Goal: Information Seeking & Learning: Understand process/instructions

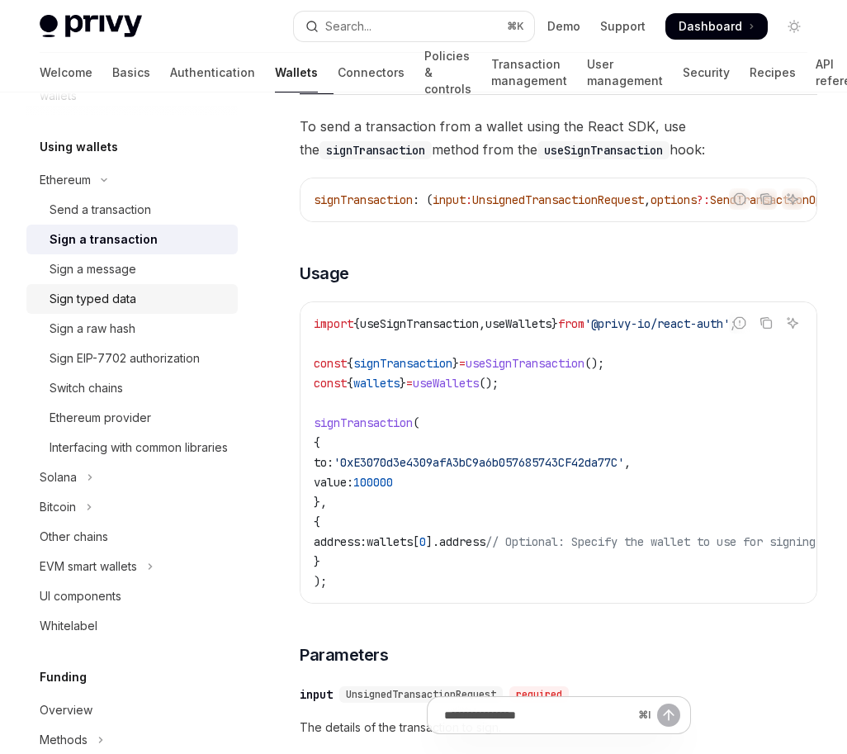
scroll to position [375, 0]
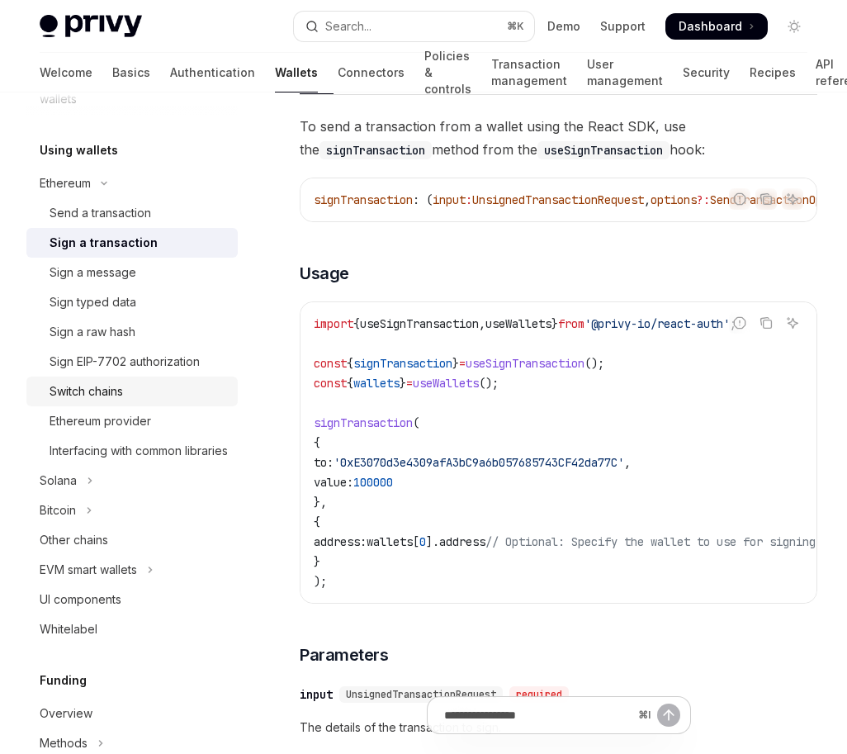
click at [126, 403] on link "Switch chains" at bounding box center [131, 392] width 211 height 30
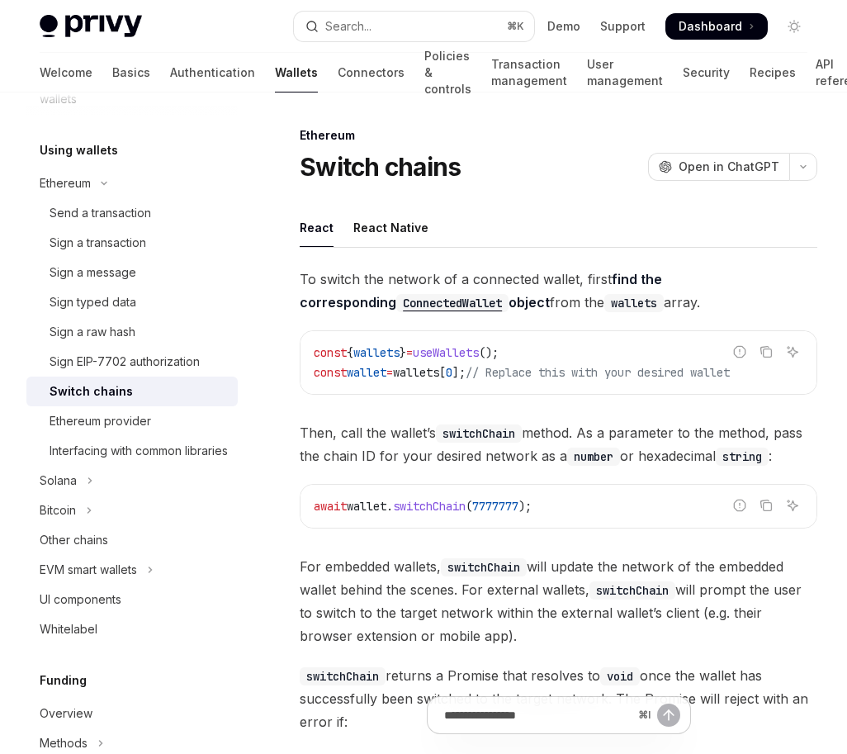
click at [588, 270] on span "To switch the network of a connected wallet, first find the corresponding Conne…" at bounding box center [559, 291] width 518 height 46
click at [683, 306] on span "To switch the network of a connected wallet, first find the corresponding Conne…" at bounding box center [559, 291] width 518 height 46
click at [707, 311] on span "To switch the network of a connected wallet, first find the corresponding Conne…" at bounding box center [559, 291] width 518 height 46
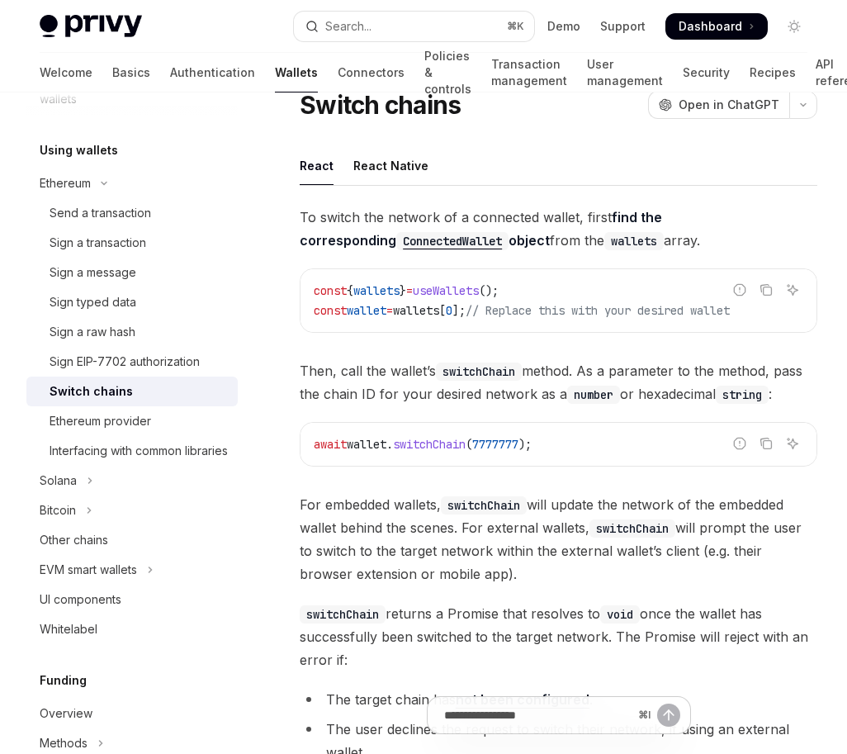
scroll to position [64, 0]
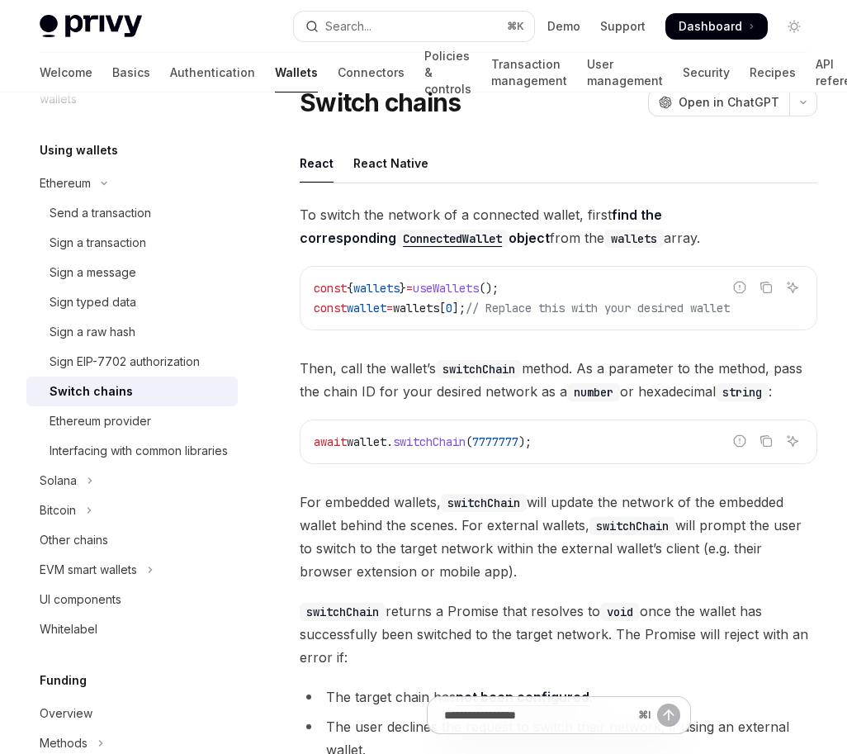
click at [661, 364] on span "Then, call the wallet’s switchChain method. As a parameter to the method, pass …" at bounding box center [559, 380] width 518 height 46
click at [660, 358] on div "To switch the network of a connected wallet, first find the corresponding Conne…" at bounding box center [559, 485] width 518 height 565
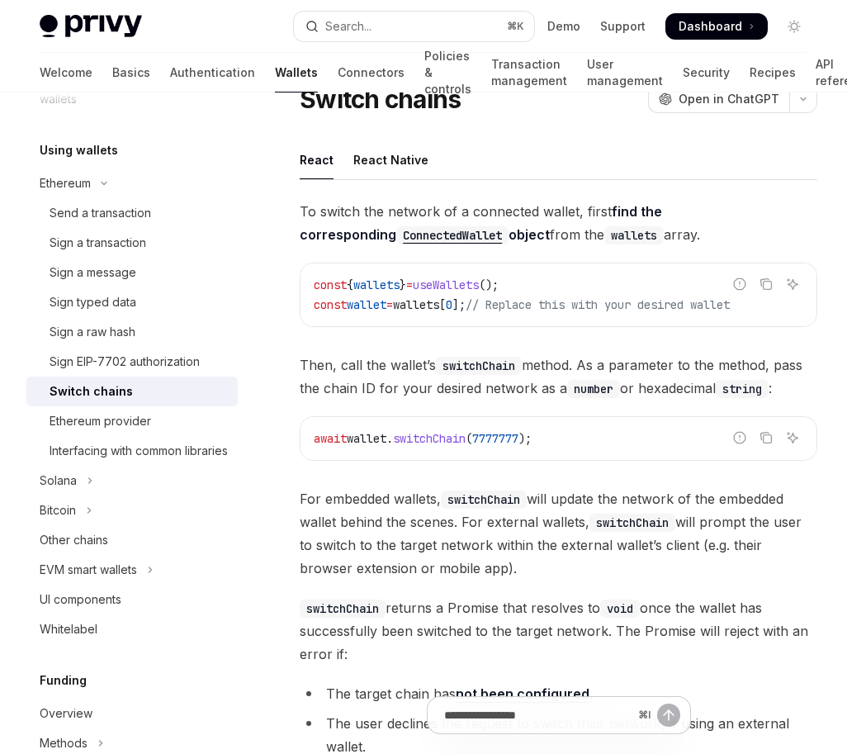
click at [662, 355] on div "To switch the network of a connected wallet, first find the corresponding Conne…" at bounding box center [559, 482] width 518 height 565
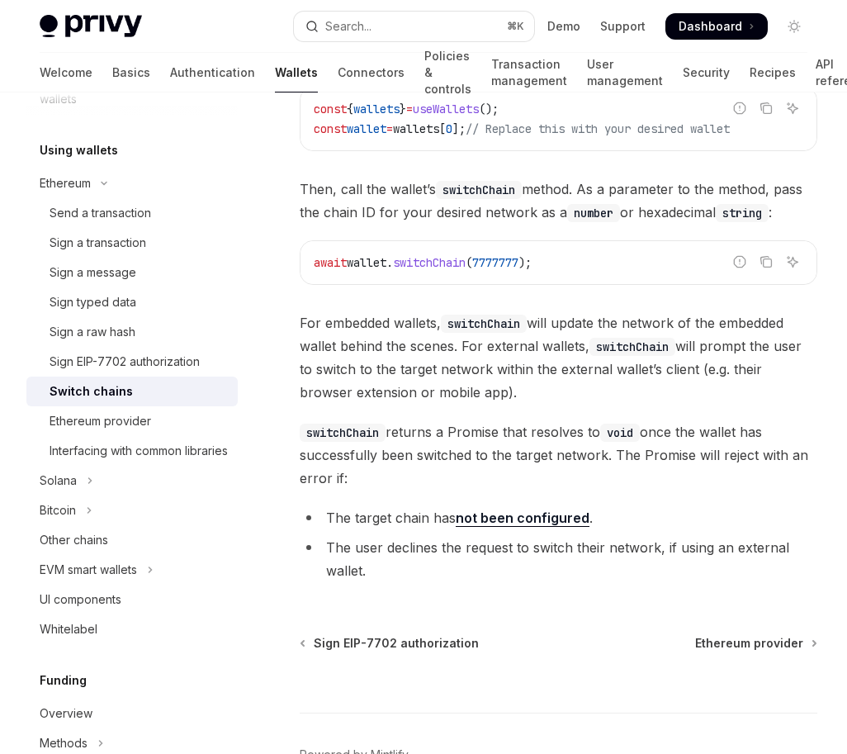
scroll to position [211, 0]
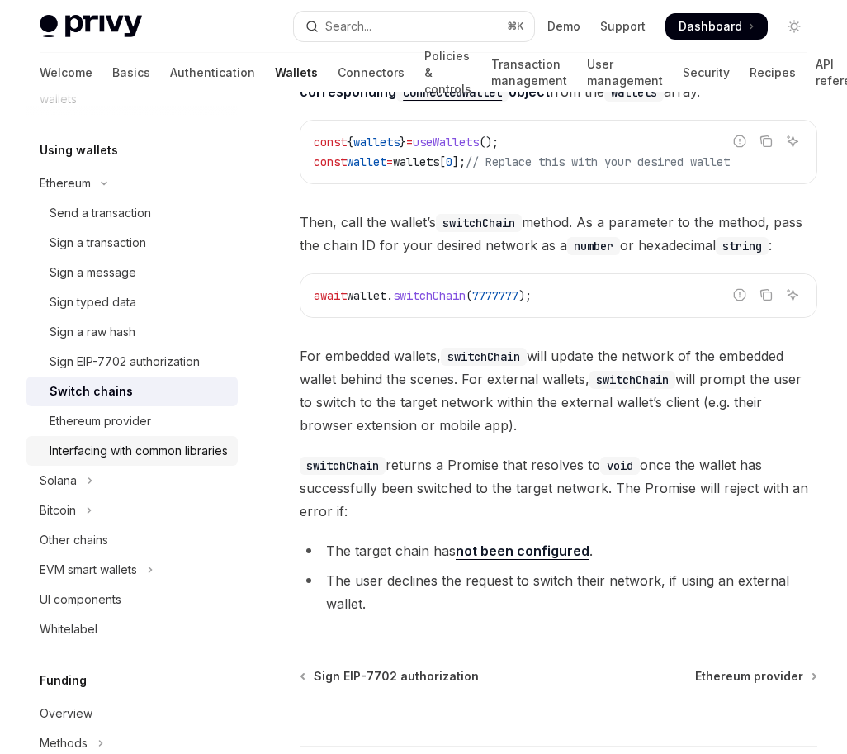
click at [120, 461] on div "Interfacing with common libraries" at bounding box center [139, 451] width 178 height 20
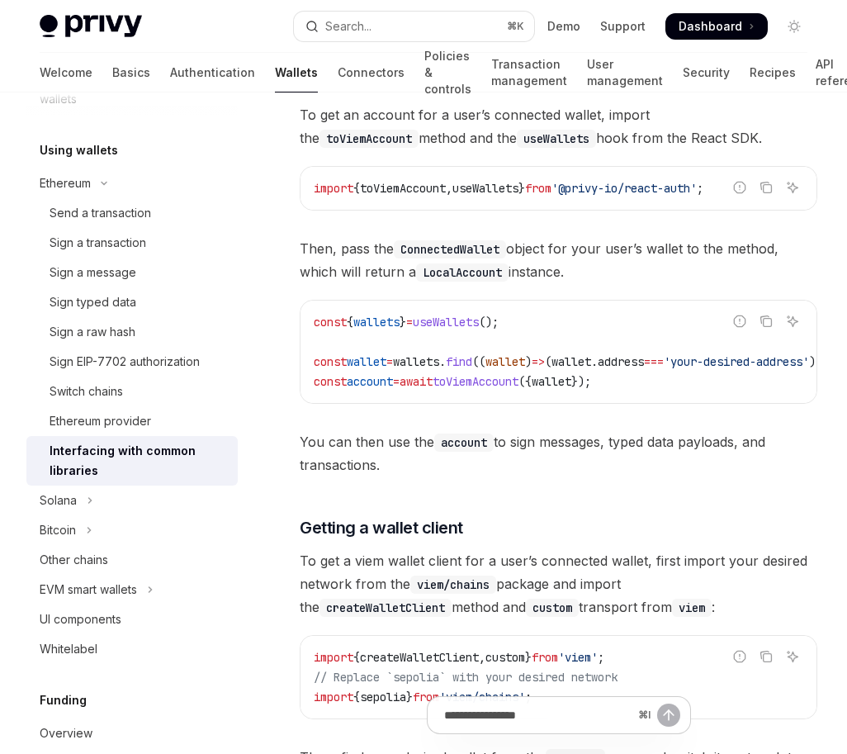
scroll to position [604, 0]
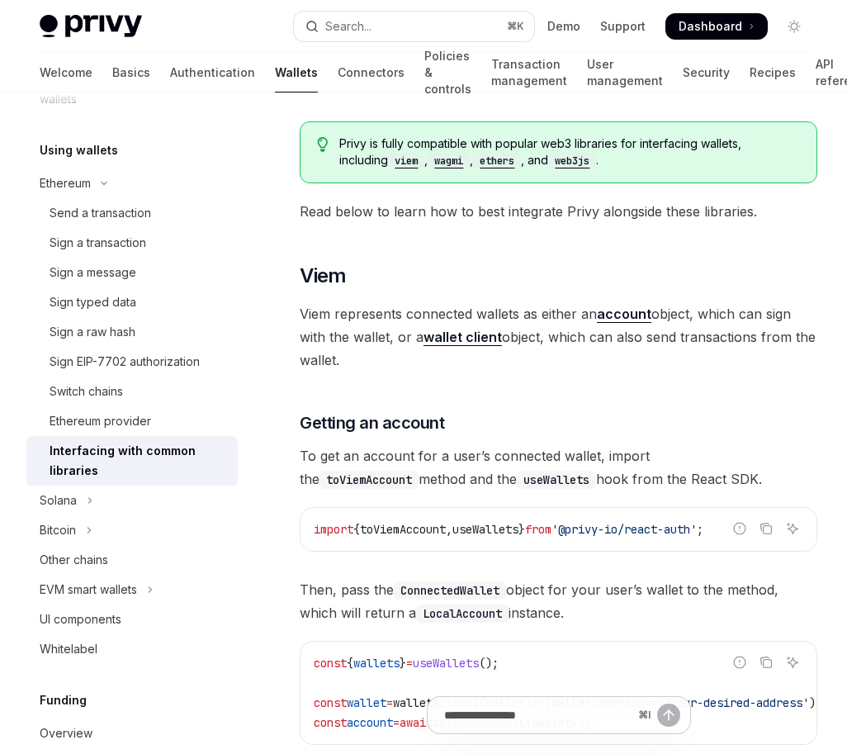
scroll to position [0, 0]
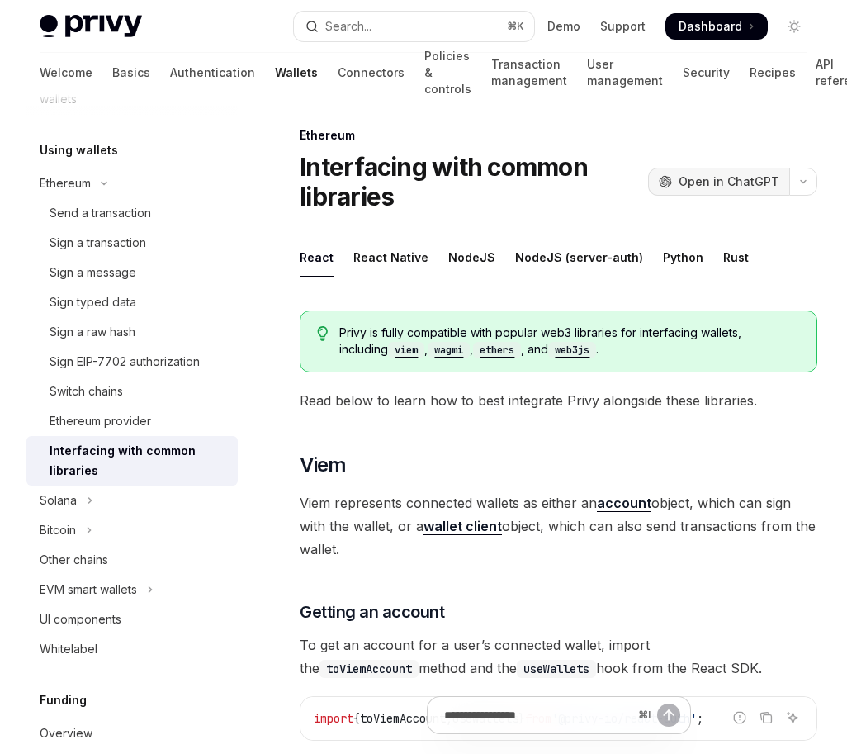
click at [713, 173] on span "Open in ChatGPT" at bounding box center [729, 181] width 101 height 17
type textarea "*"
